Goal: Transaction & Acquisition: Purchase product/service

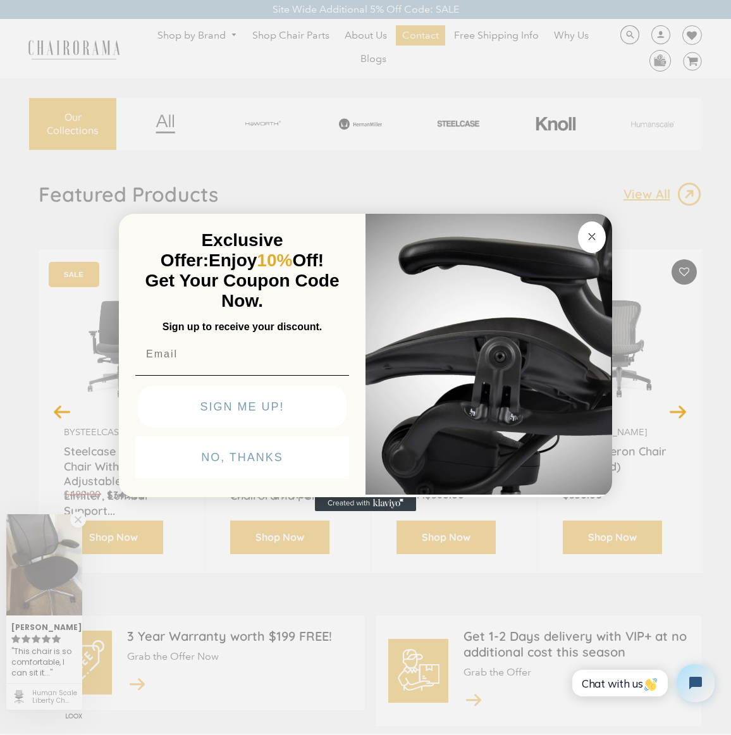
click at [598, 236] on circle "Close dialog" at bounding box center [592, 237] width 15 height 15
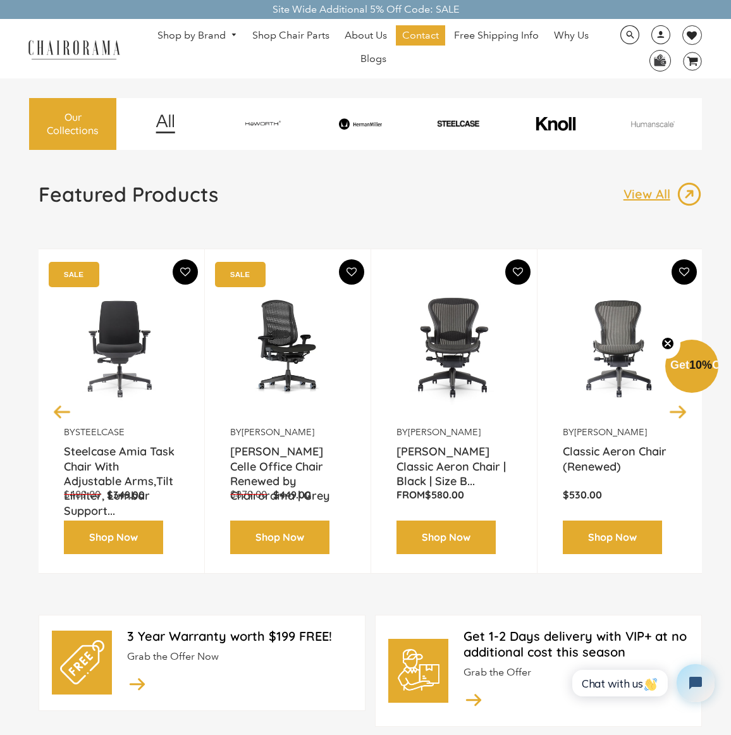
click at [371, 118] on div at bounding box center [361, 123] width 94 height 43
click at [371, 123] on img at bounding box center [361, 123] width 94 height 11
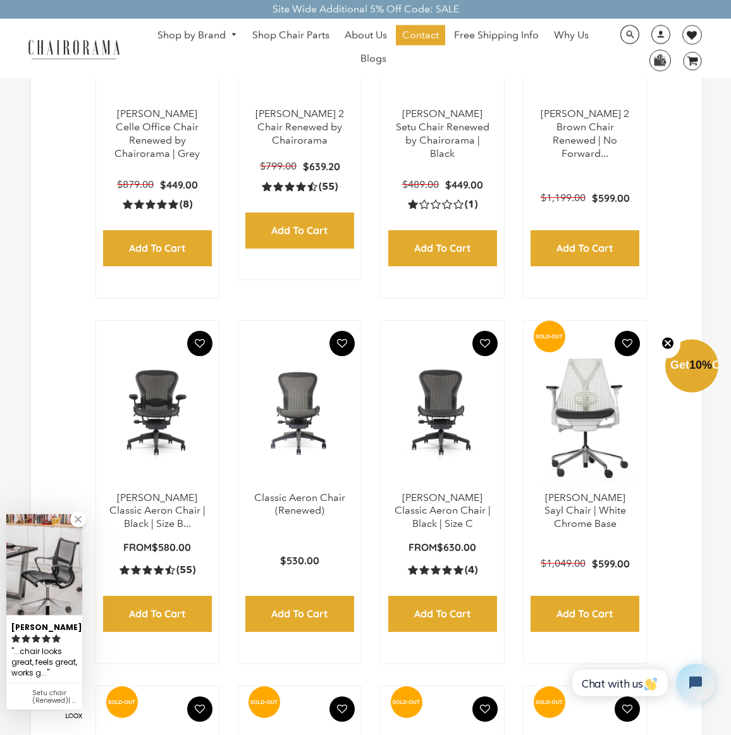
scroll to position [467, 0]
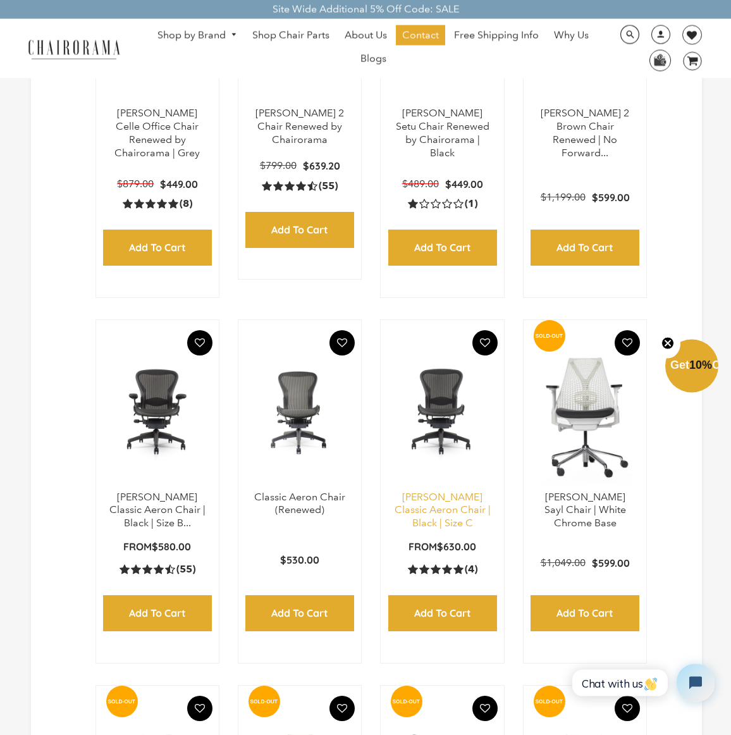
click at [437, 513] on link "[PERSON_NAME] Classic Aeron Chair | Black | Size C" at bounding box center [443, 510] width 96 height 39
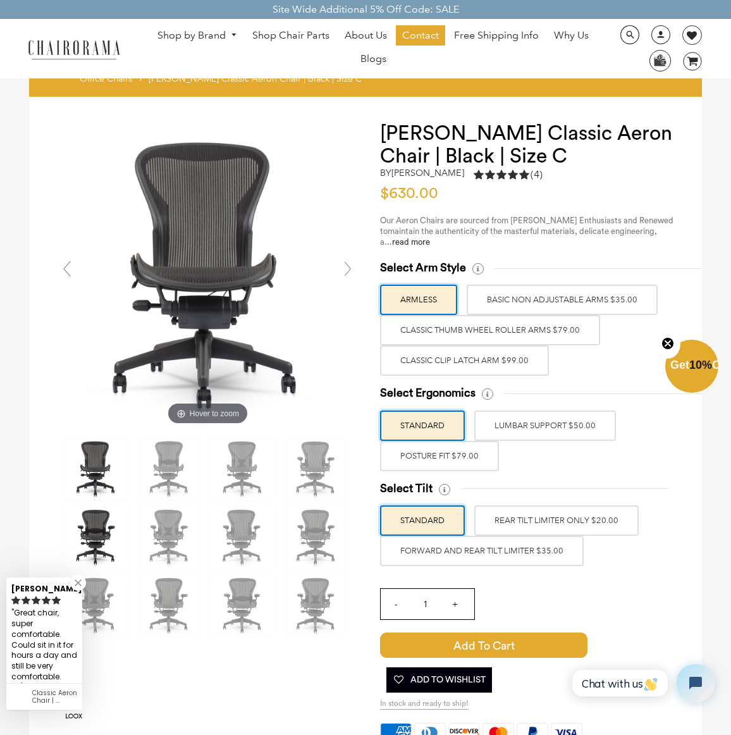
click at [102, 537] on img at bounding box center [95, 536] width 63 height 63
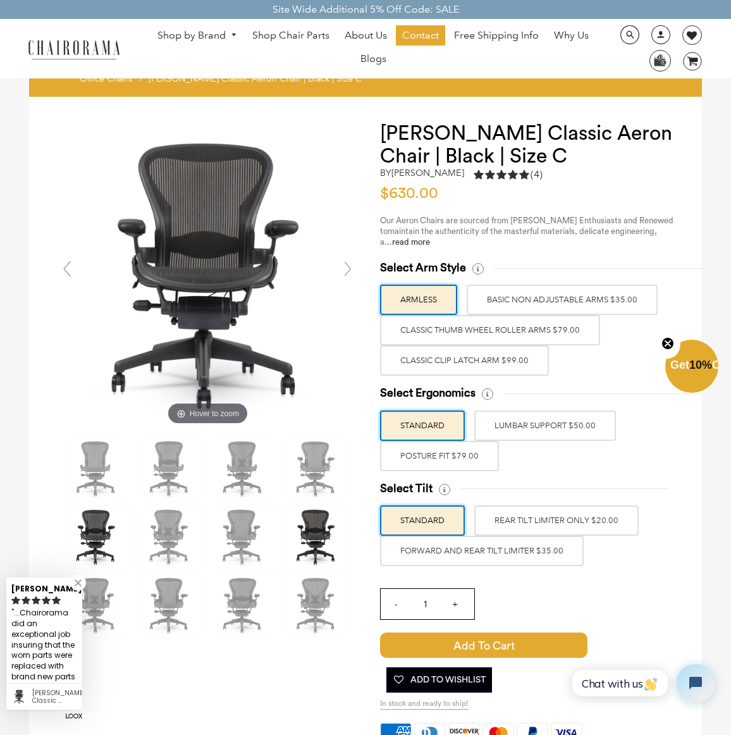
click at [308, 535] on img at bounding box center [316, 536] width 63 height 63
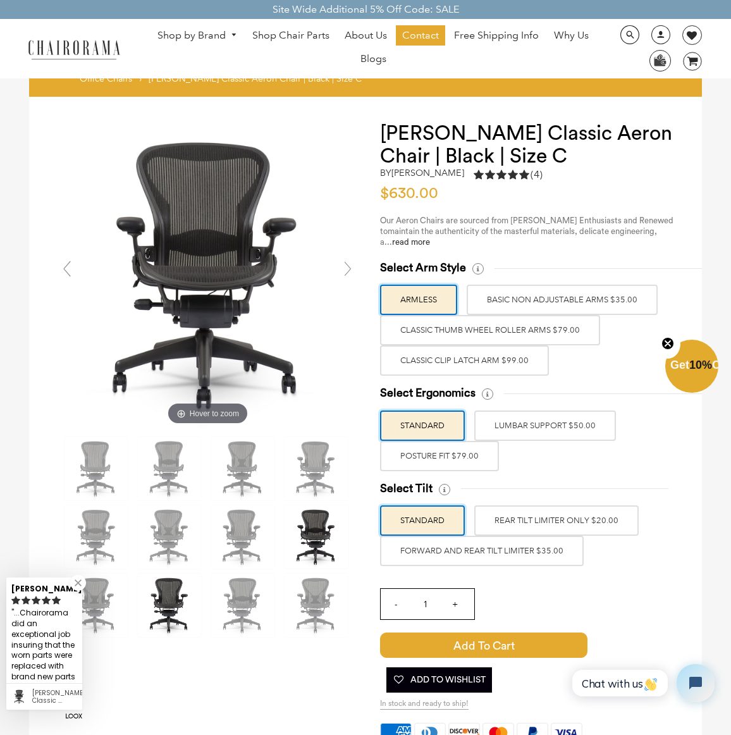
click at [166, 613] on img at bounding box center [169, 605] width 63 height 63
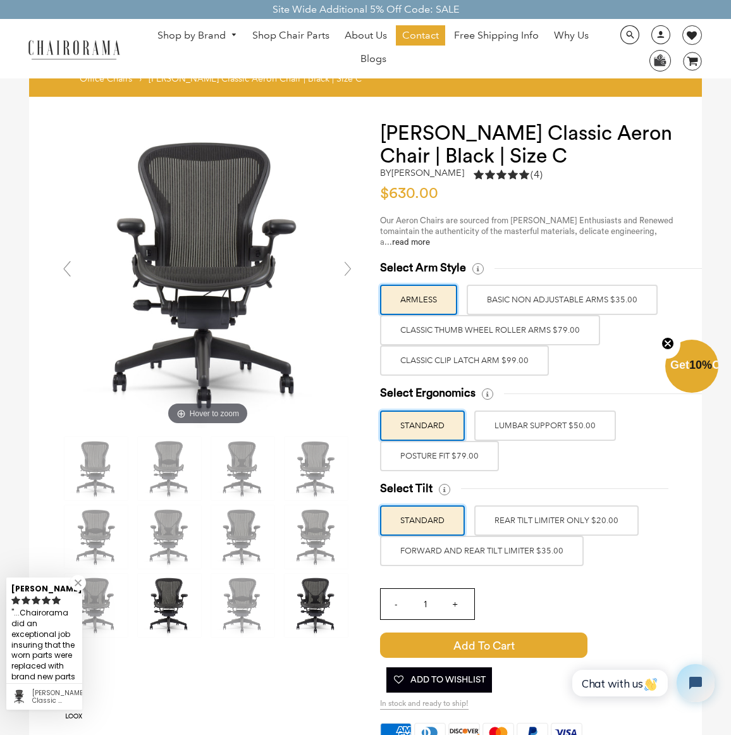
click at [320, 599] on img at bounding box center [316, 605] width 63 height 63
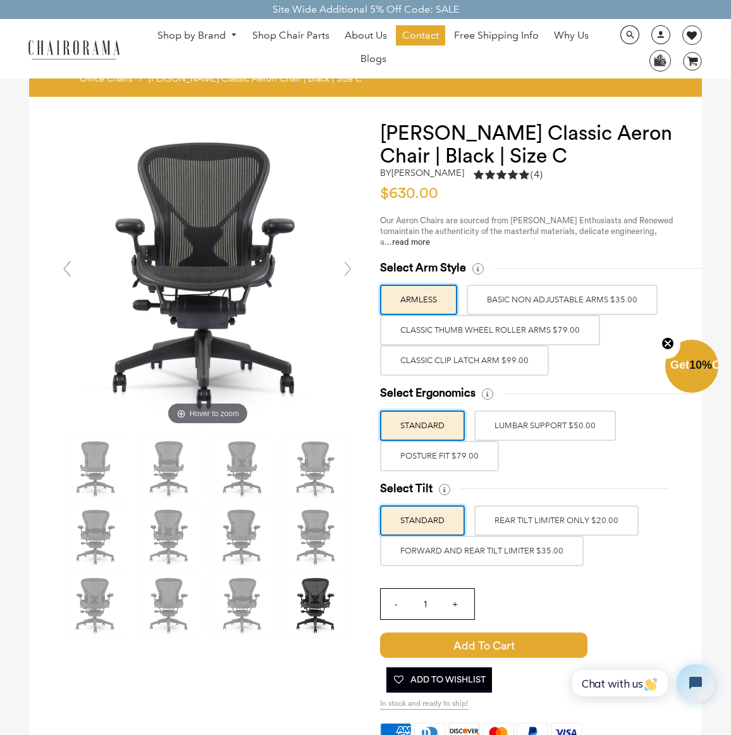
click at [532, 548] on label "FORWARD AND REAR TILT LIMITER $35.00" at bounding box center [482, 551] width 204 height 30
click at [0, 0] on input "FORWARD AND REAR TILT LIMITER $35.00" at bounding box center [0, 0] width 0 height 0
